Goal: Transaction & Acquisition: Purchase product/service

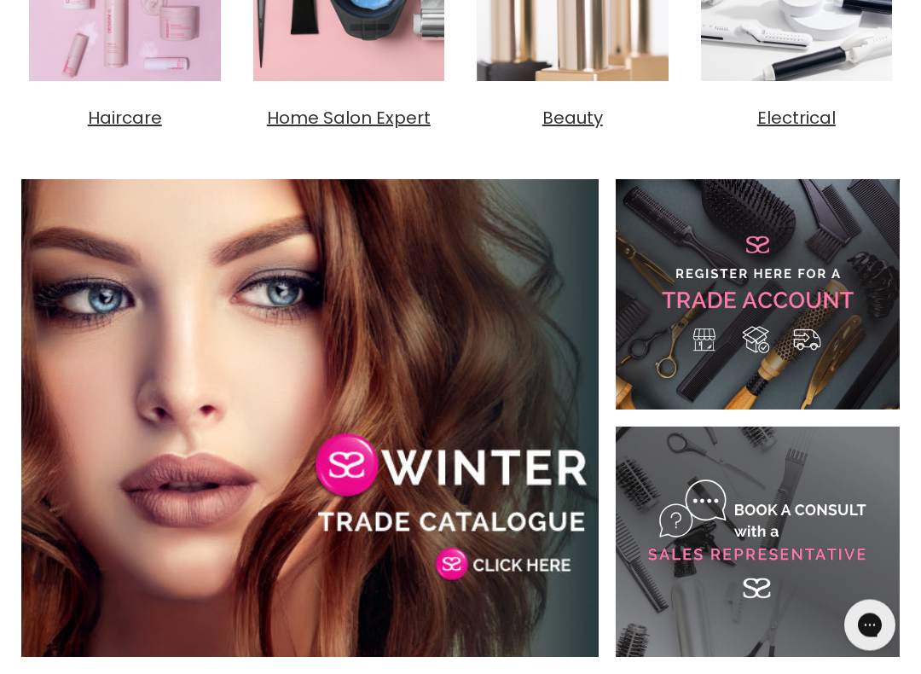
scroll to position [823, 0]
click at [797, 339] on link "Main content" at bounding box center [758, 294] width 284 height 230
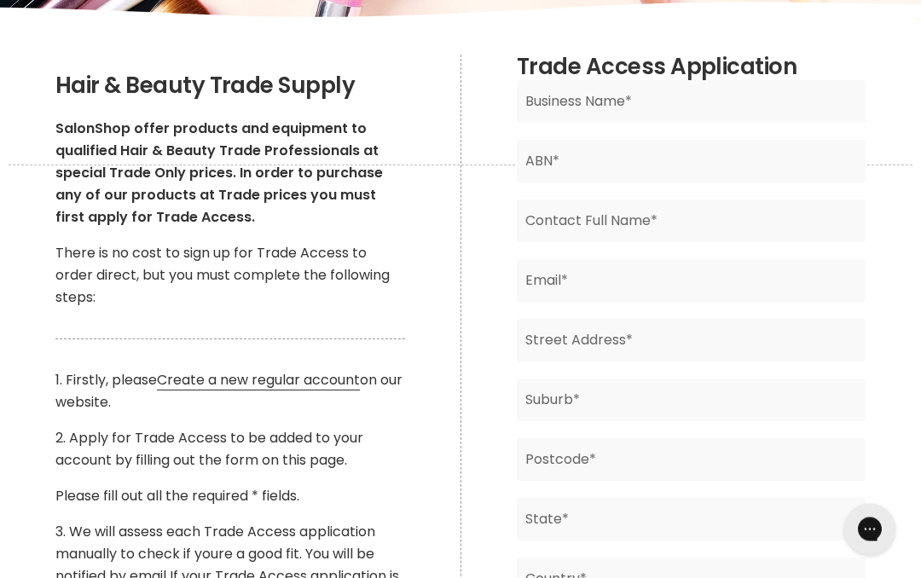
scroll to position [293, 0]
click at [335, 386] on link "Create a new regular account" at bounding box center [258, 380] width 203 height 20
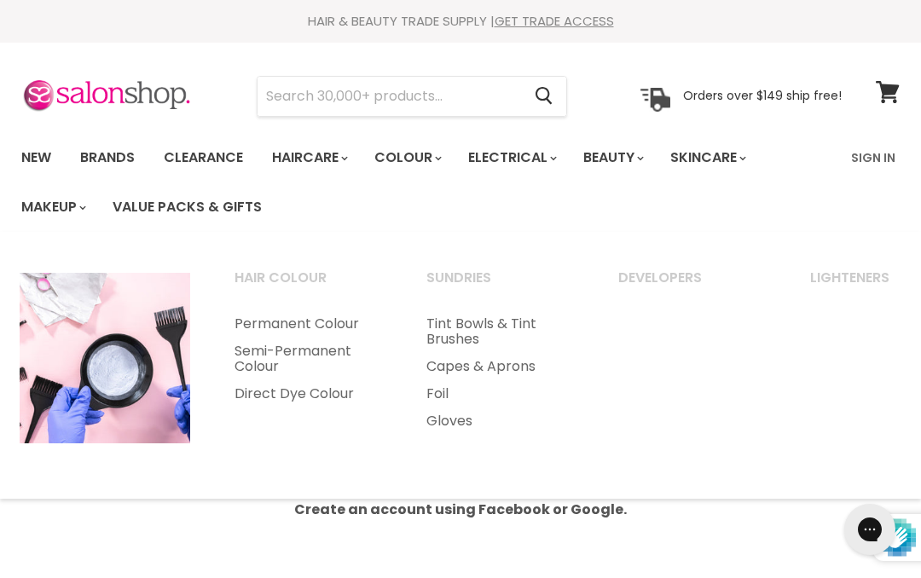
click at [338, 323] on link "Permanent Colour" at bounding box center [307, 323] width 188 height 27
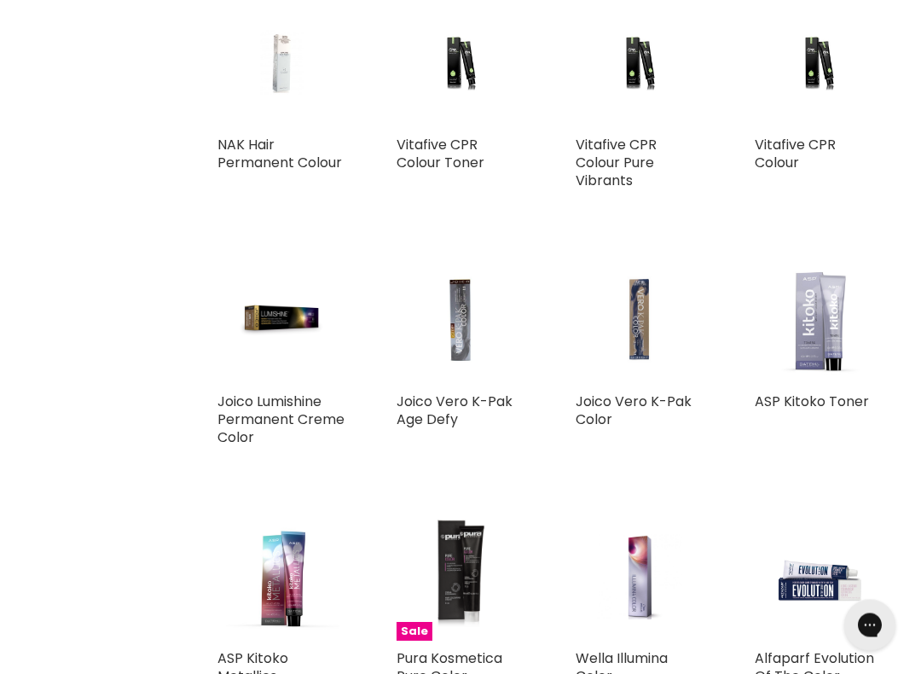
scroll to position [2818, 0]
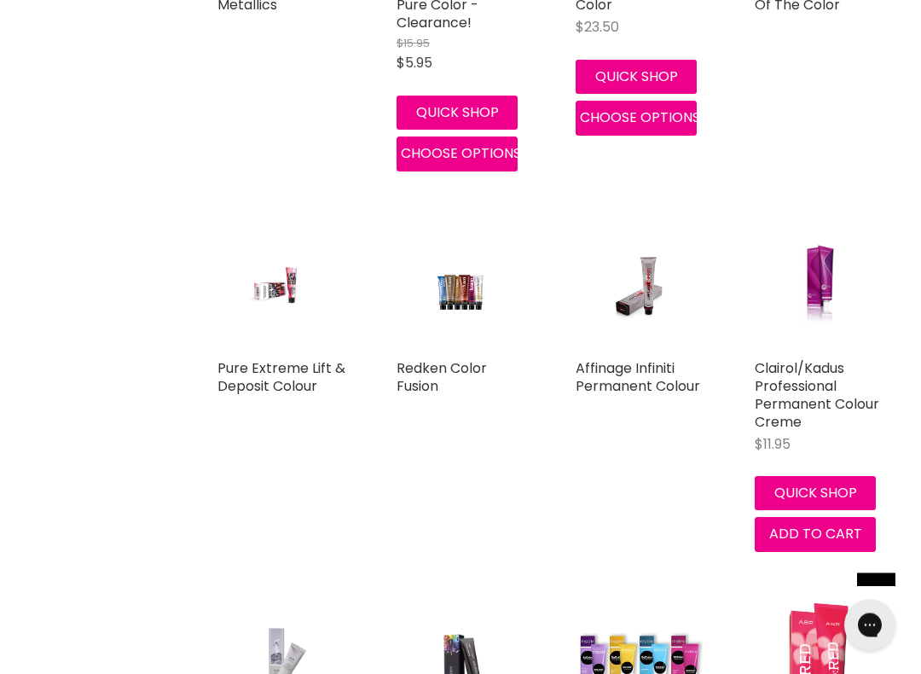
scroll to position [3489, 0]
click at [651, 381] on link "Affinage Infiniti Permanent Colour" at bounding box center [638, 377] width 125 height 38
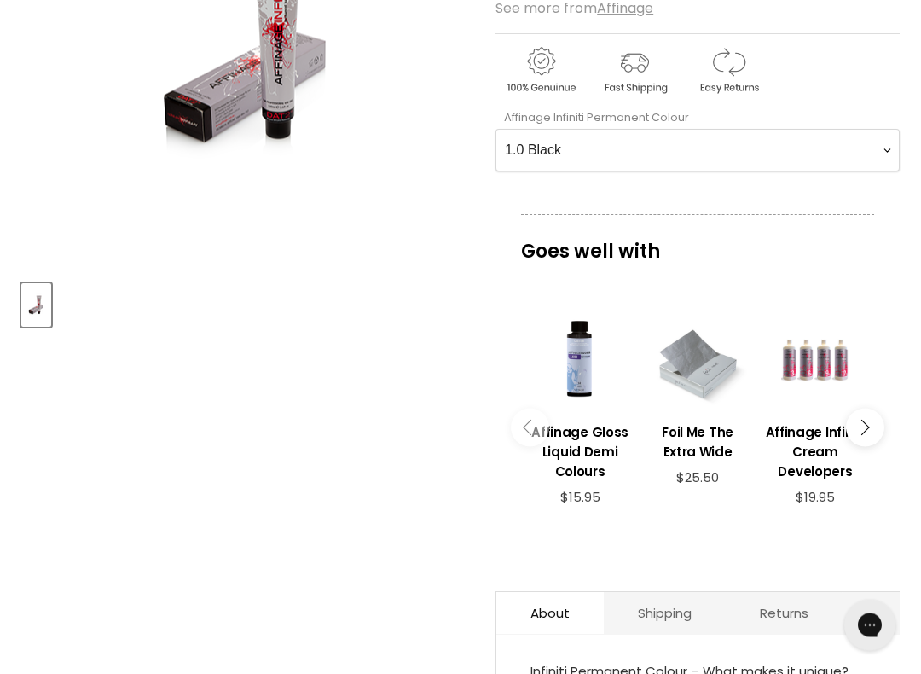
scroll to position [442, 0]
click at [639, 147] on Colour-0-0 "1.0 Black 2.0 Very Dark Brown 3.0 Dark Brown 3.66 Dark Burgundy Brown 4.0 Mediu…" at bounding box center [698, 150] width 404 height 43
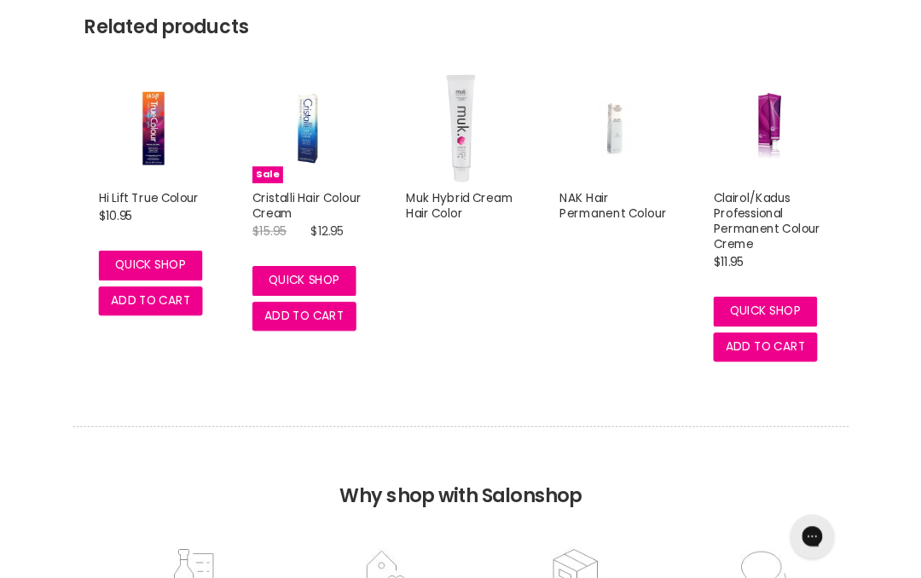
scroll to position [1979, 0]
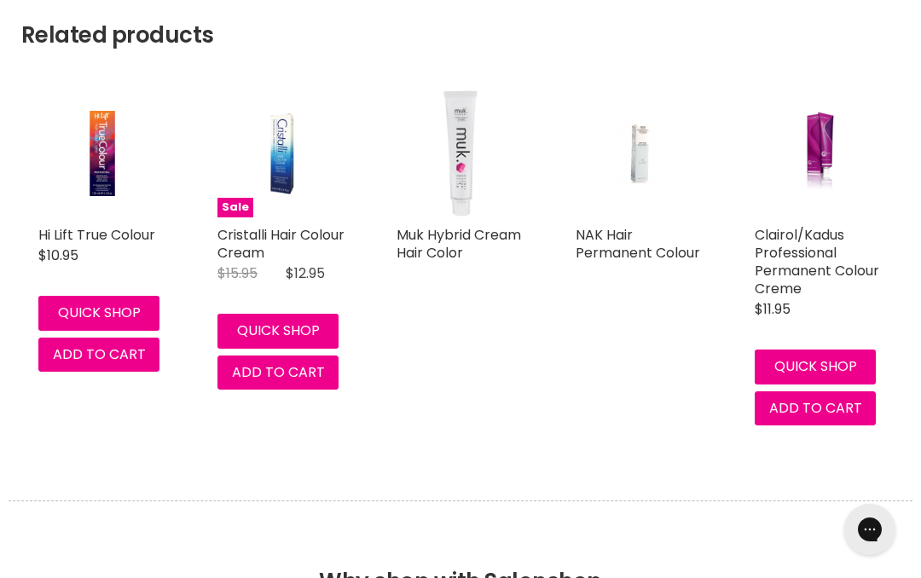
click at [454, 235] on link "Muk Hybrid Cream Hair Color" at bounding box center [459, 244] width 125 height 38
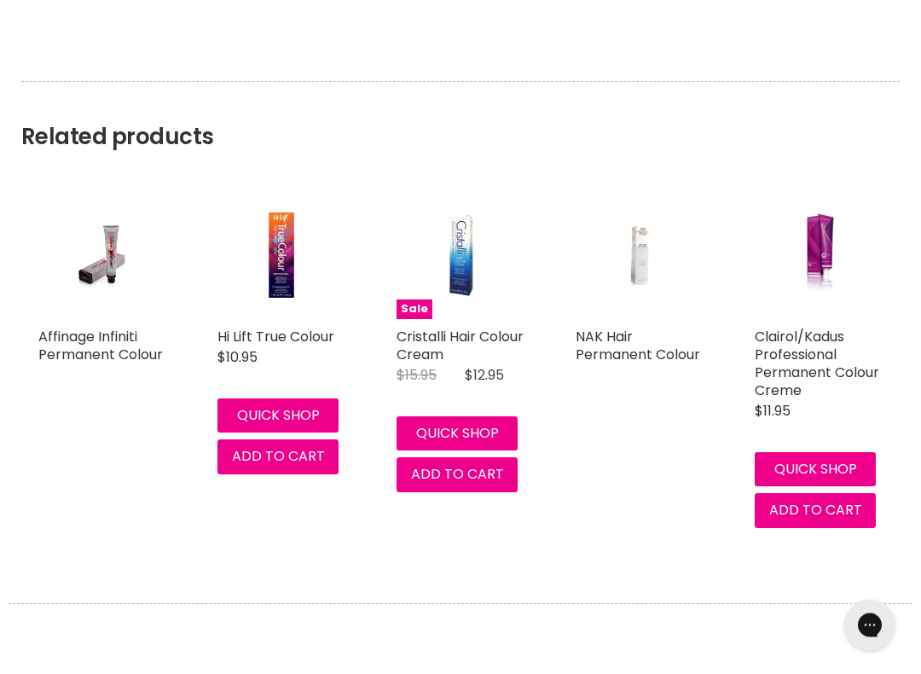
scroll to position [1876, 0]
click at [658, 338] on h2 "NAK Hair Permanent Colour" at bounding box center [640, 346] width 128 height 36
click at [644, 356] on link "NAK Hair Permanent Colour" at bounding box center [638, 346] width 125 height 38
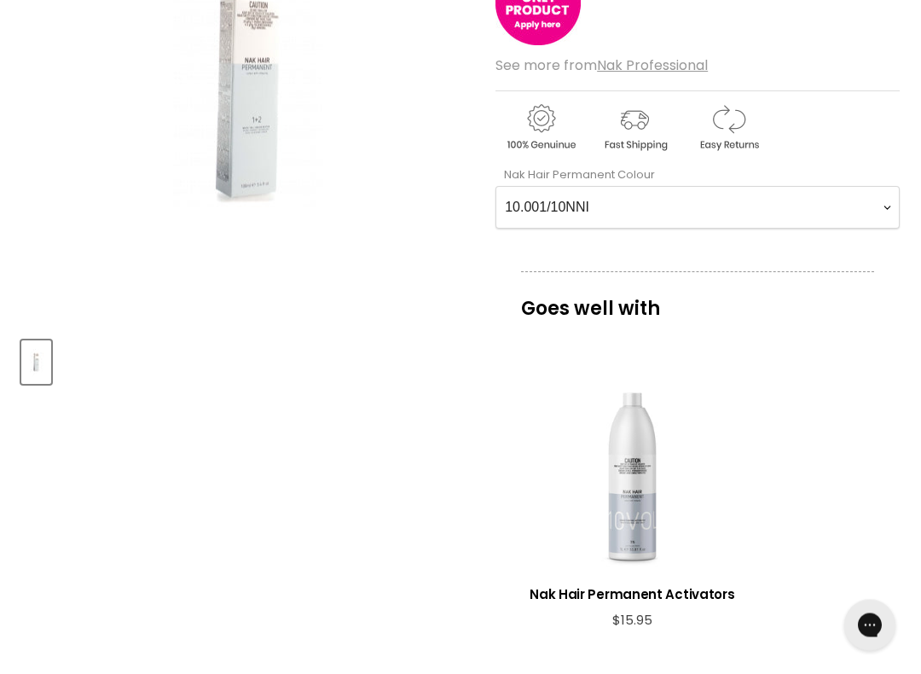
scroll to position [386, 0]
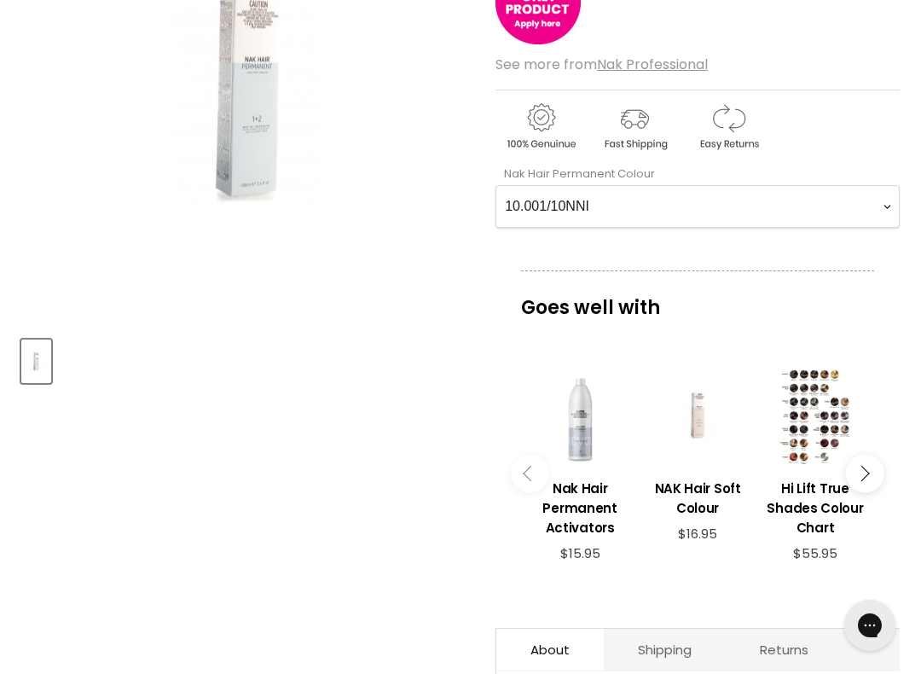
click at [894, 202] on Colour-0-0 "10.001/10NNI 10.2/10V 4.001/4NNI 4.9/4MATT 5.001/5NNI 5.21/5VA 5.9/5MATT 6.001/…" at bounding box center [698, 206] width 404 height 43
select Colour-0-0 "9.34/9GC"
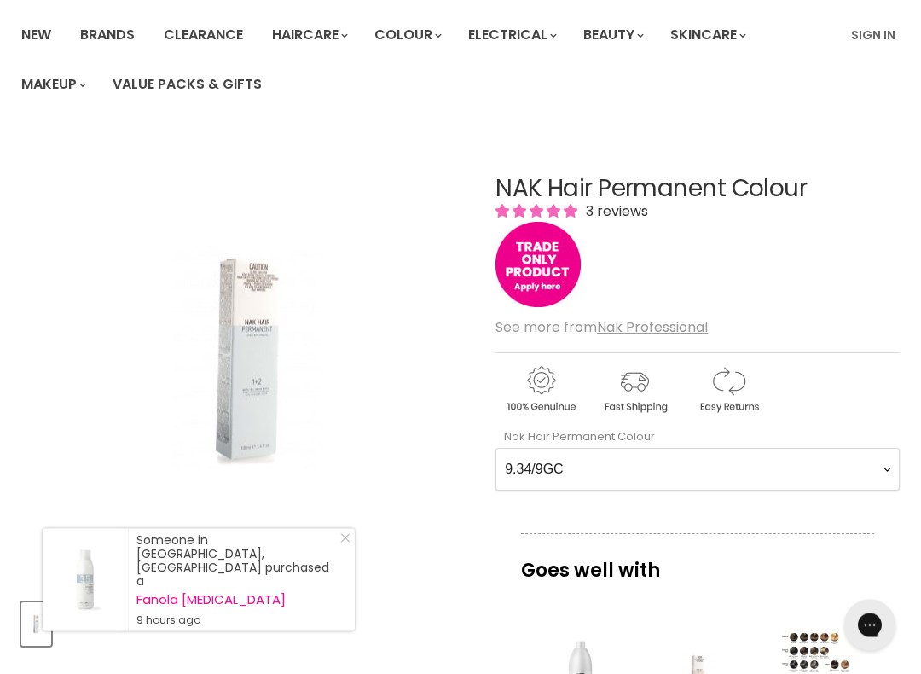
scroll to position [90, 0]
